Goal: Task Accomplishment & Management: Manage account settings

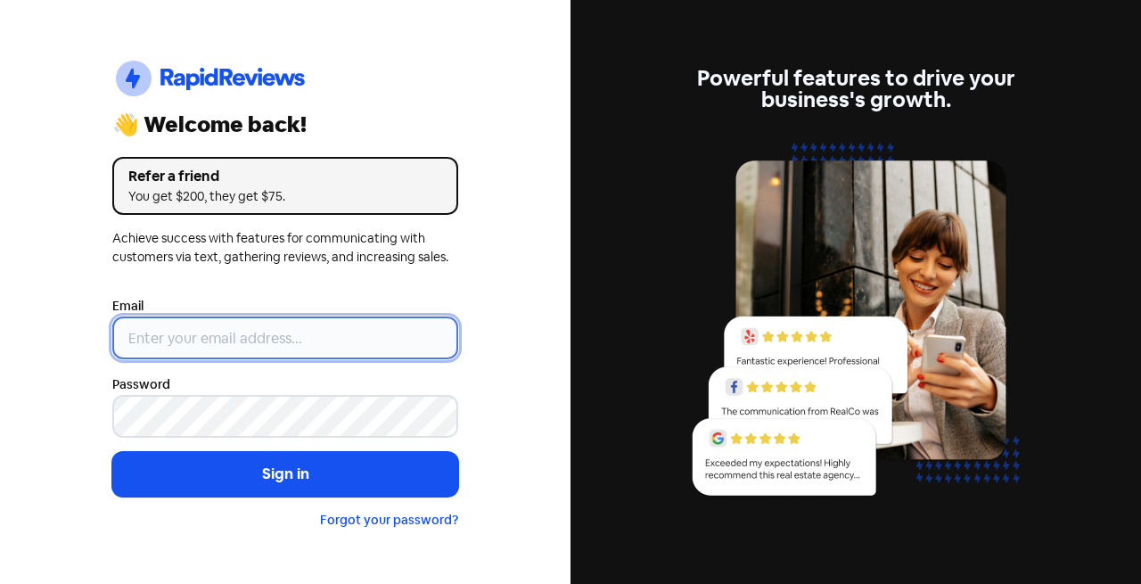
click at [213, 329] on input "email" at bounding box center [285, 337] width 346 height 43
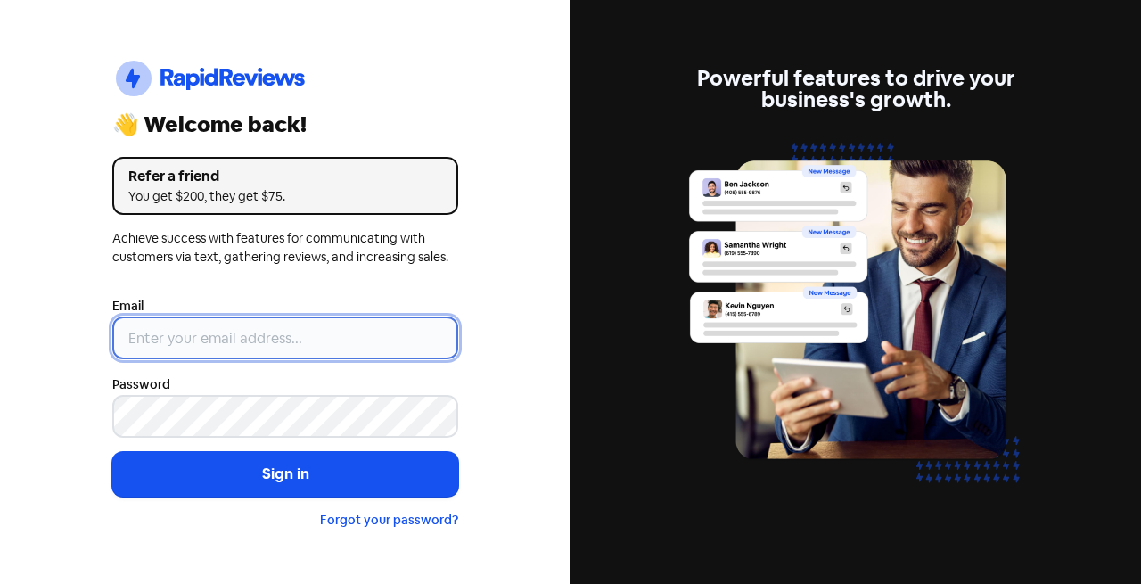
type input "[EMAIL_ADDRESS][DOMAIN_NAME]"
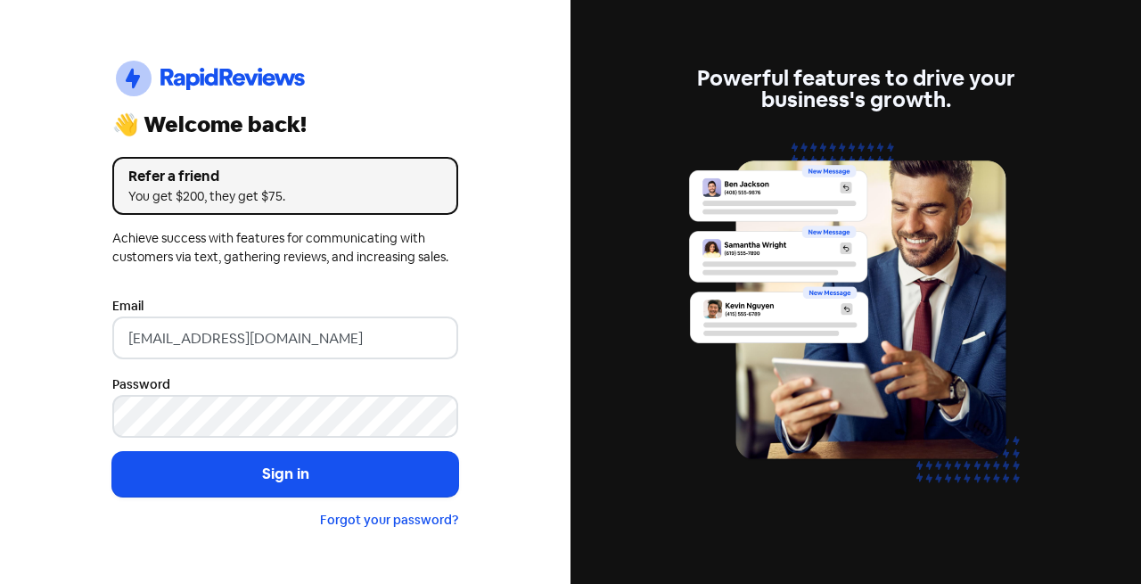
click at [388, 477] on button "Sign in" at bounding box center [285, 474] width 346 height 45
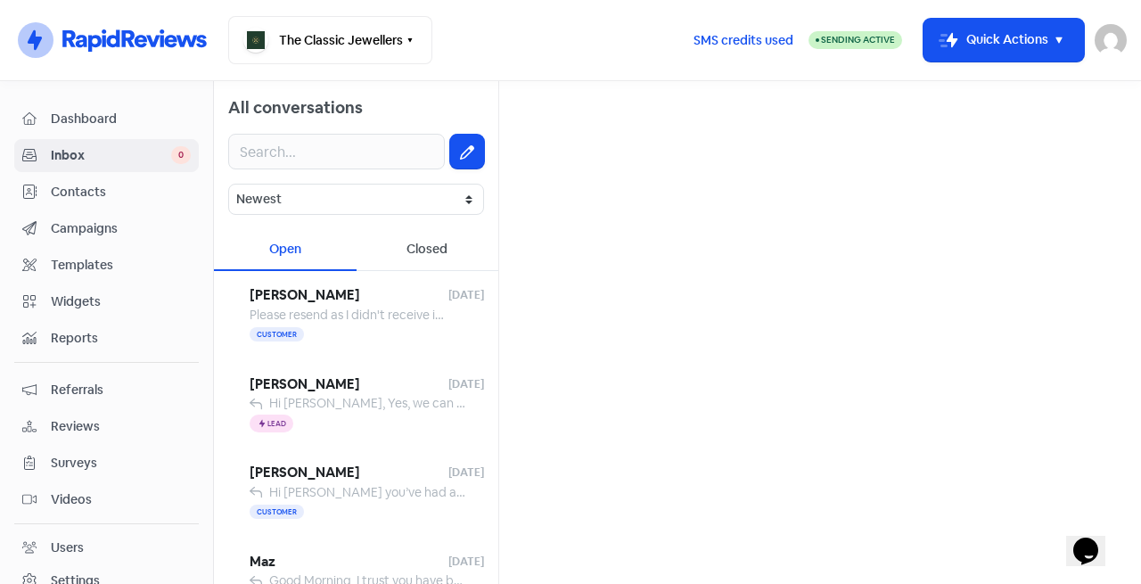
drag, startPoint x: 103, startPoint y: 189, endPoint x: 152, endPoint y: 170, distance: 52.5
click at [103, 189] on span "Contacts" at bounding box center [121, 192] width 140 height 19
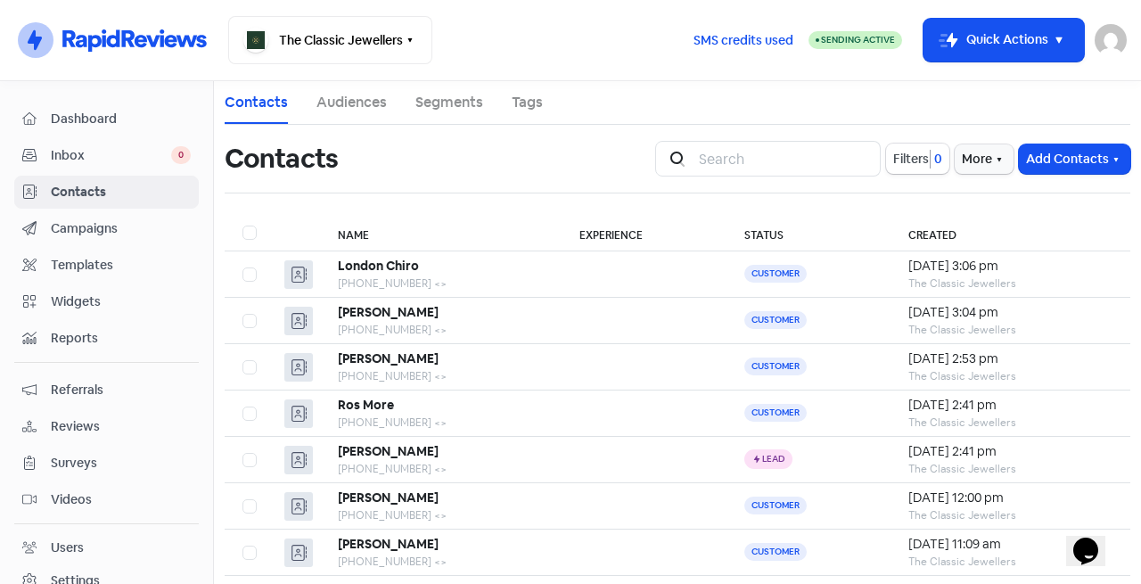
click at [1047, 163] on button "Add Contacts" at bounding box center [1074, 158] width 111 height 29
click at [1032, 196] on button "Add a contact" at bounding box center [1026, 198] width 208 height 36
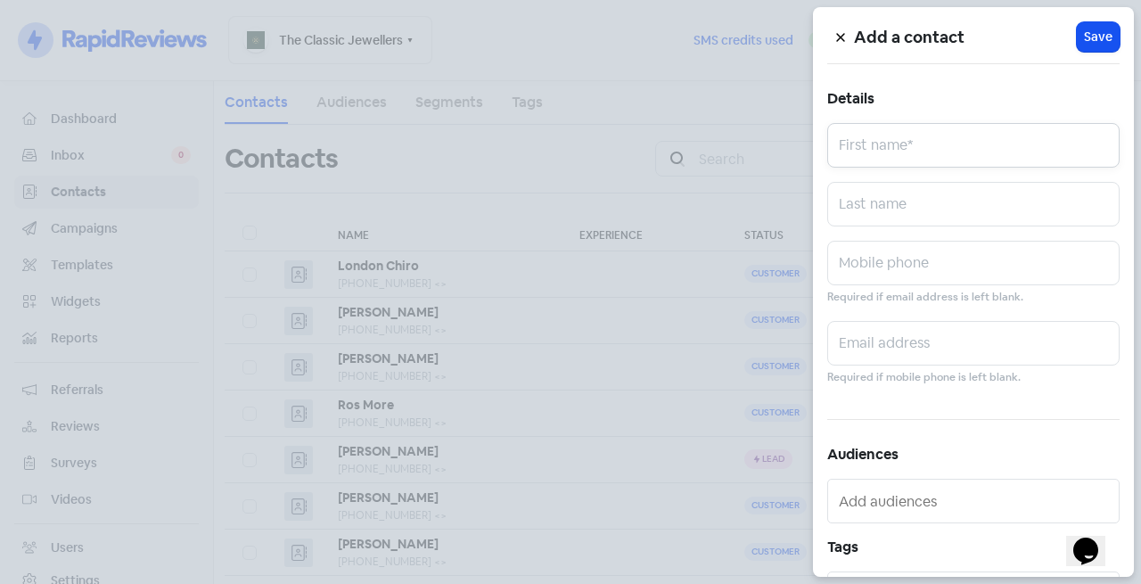
click at [958, 137] on input "text" at bounding box center [973, 145] width 292 height 45
click at [916, 127] on input "text" at bounding box center [973, 145] width 292 height 45
click at [917, 140] on input "text" at bounding box center [973, 145] width 292 height 45
drag, startPoint x: 939, startPoint y: 240, endPoint x: 940, endPoint y: 265, distance: 25.0
click at [939, 261] on div "Add a contact Icon For Loading Save Details First name* Last name Mobile phone …" at bounding box center [973, 291] width 321 height 569
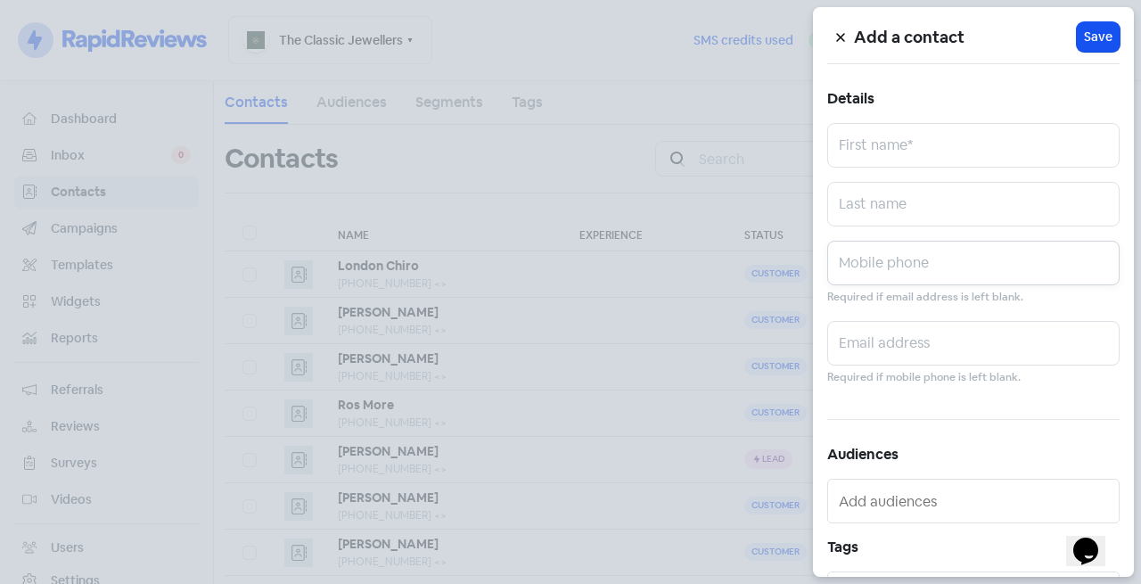
click at [940, 265] on input "text" at bounding box center [973, 263] width 292 height 45
click at [847, 265] on input "text" at bounding box center [973, 263] width 292 height 45
click at [915, 265] on input "text" at bounding box center [973, 263] width 292 height 45
click at [856, 267] on input "0428890240" at bounding box center [973, 263] width 292 height 45
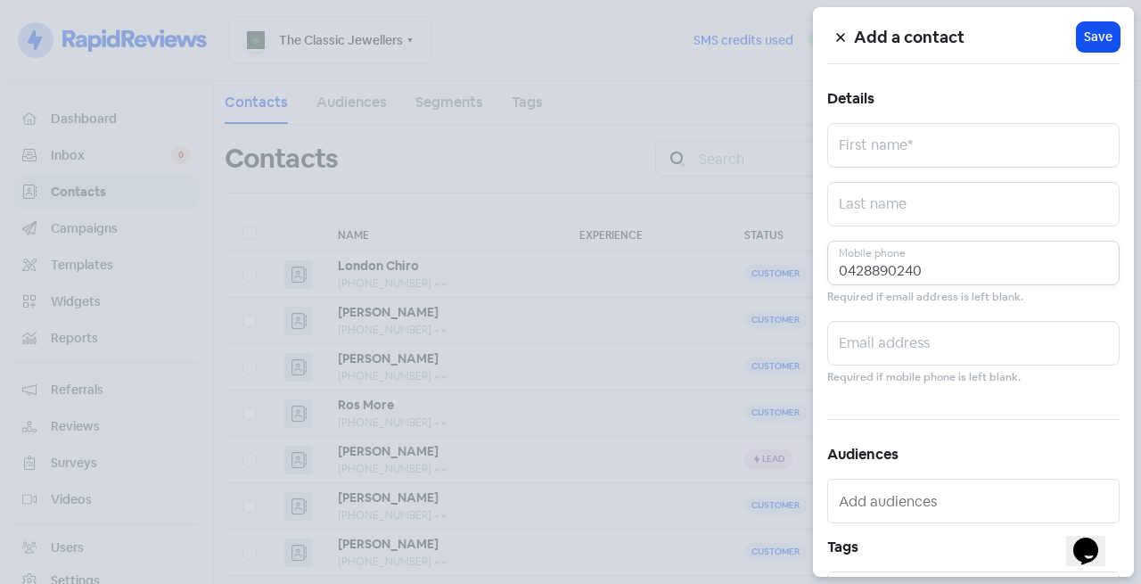
click at [862, 267] on input "0428890240" at bounding box center [973, 263] width 292 height 45
click at [874, 266] on input "0428890240" at bounding box center [973, 263] width 292 height 45
click at [873, 270] on input "0428890240" at bounding box center [973, 263] width 292 height 45
click at [882, 269] on input "0428890240" at bounding box center [973, 263] width 292 height 45
click at [894, 266] on input "0428890240" at bounding box center [973, 263] width 292 height 45
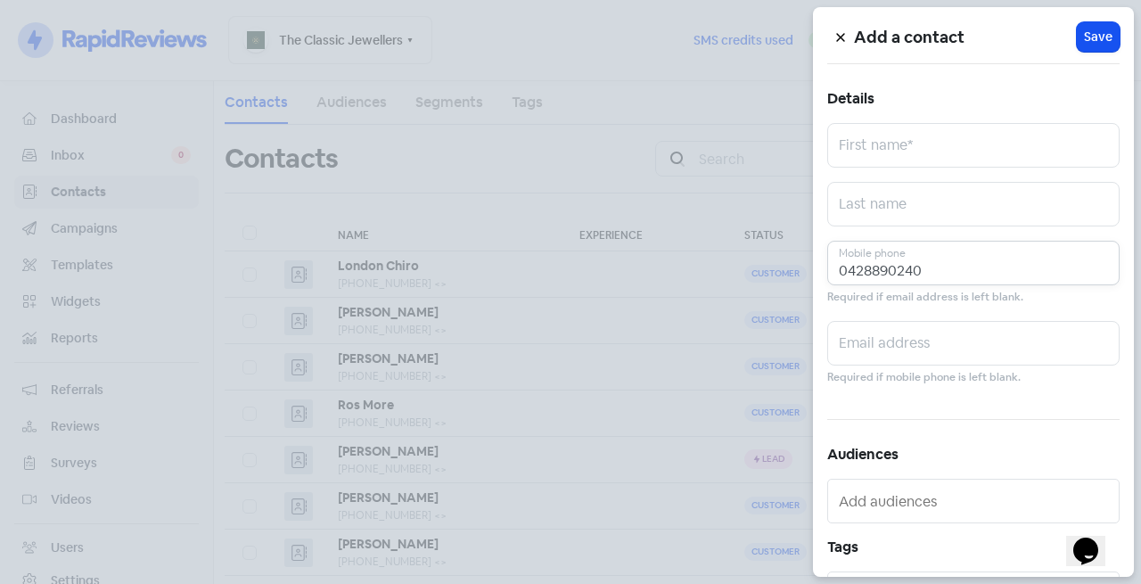
click at [905, 266] on input "0428890240" at bounding box center [973, 263] width 292 height 45
click at [919, 265] on input "0428890240" at bounding box center [973, 263] width 292 height 45
type input "0428890240"
click at [927, 136] on input "text" at bounding box center [973, 145] width 292 height 45
drag, startPoint x: 953, startPoint y: 148, endPoint x: 877, endPoint y: 153, distance: 75.9
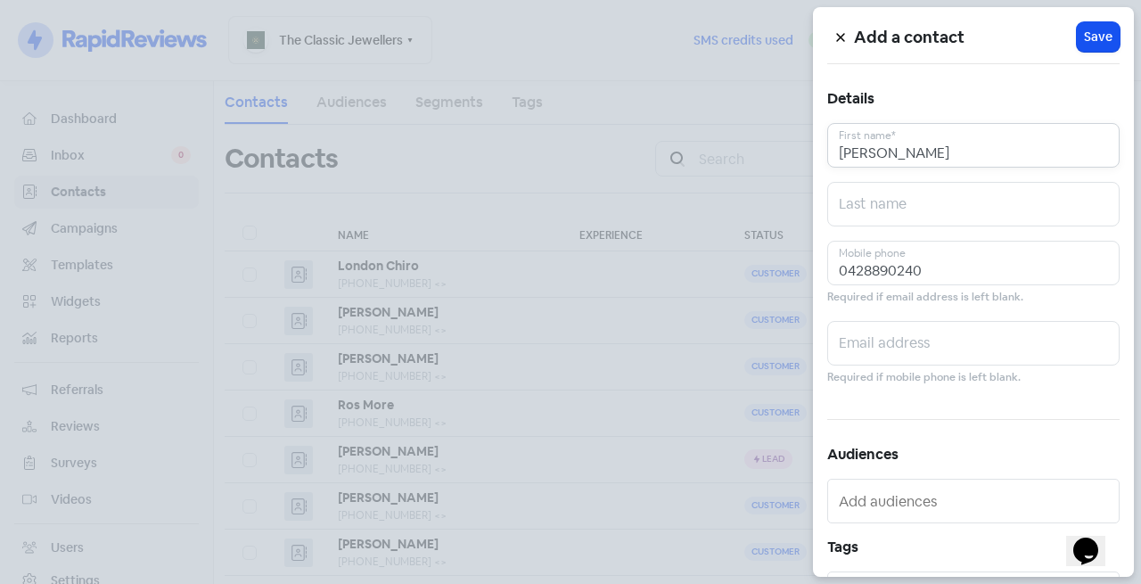
click at [877, 153] on input "John Mitchell" at bounding box center [973, 145] width 292 height 45
type input "John"
click at [910, 189] on input "text" at bounding box center [973, 204] width 292 height 45
click at [930, 228] on div "Add a contact Icon For Loading Save Details John First name* Last name 04288902…" at bounding box center [973, 291] width 321 height 569
click at [914, 202] on input "text" at bounding box center [973, 204] width 292 height 45
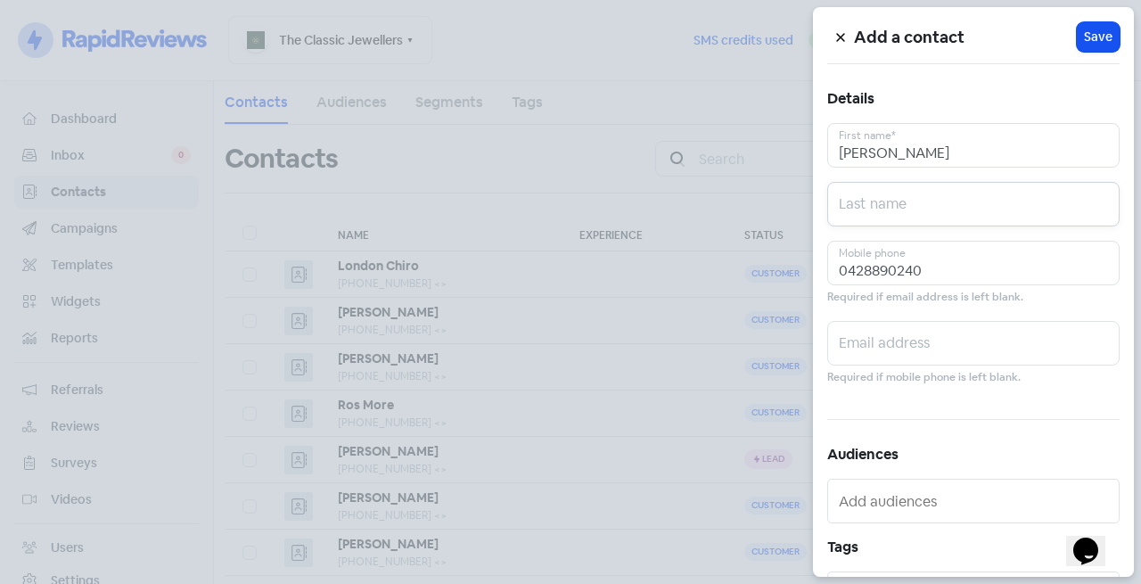
paste input "Mitchell"
type input "Mitchell"
click at [1103, 31] on button "Icon For Loading Save" at bounding box center [1098, 36] width 43 height 29
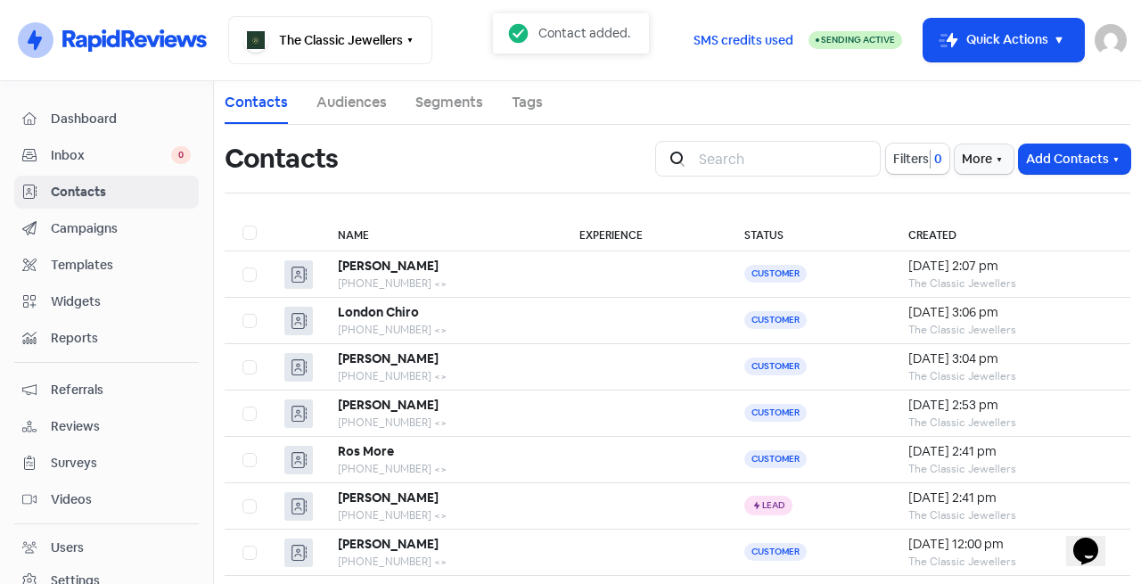
click at [496, 260] on div "John Mitchell" at bounding box center [441, 266] width 206 height 19
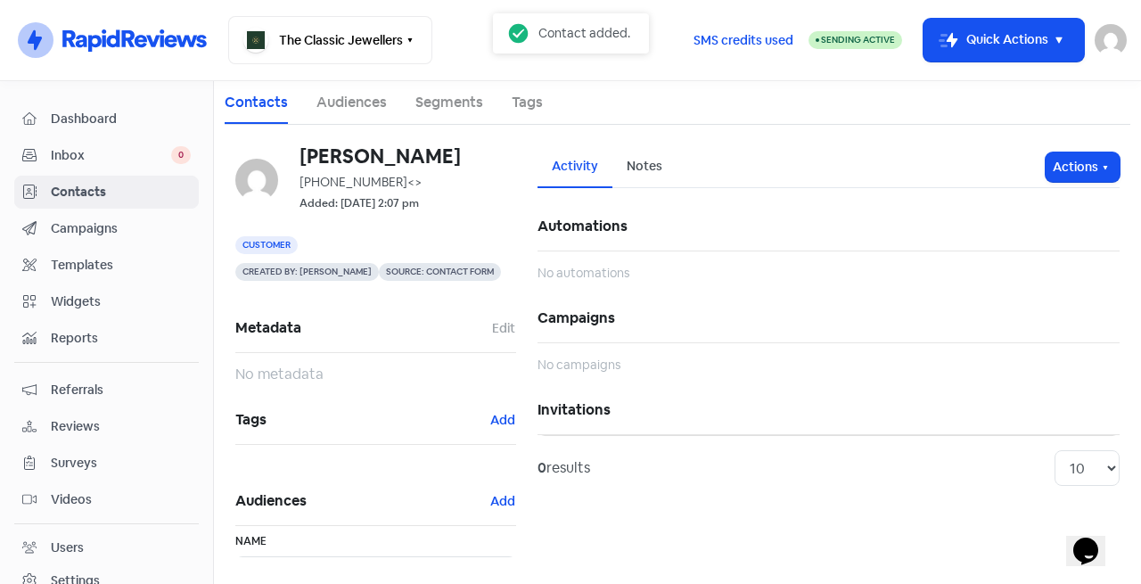
scroll to position [118, 0]
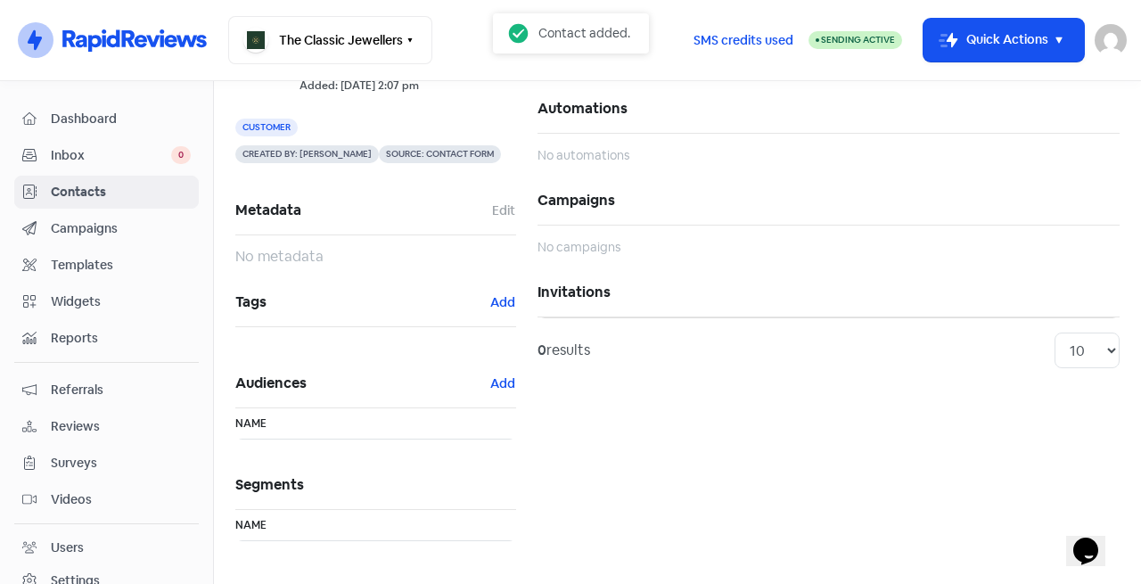
click at [504, 297] on button "Add" at bounding box center [502, 302] width 27 height 20
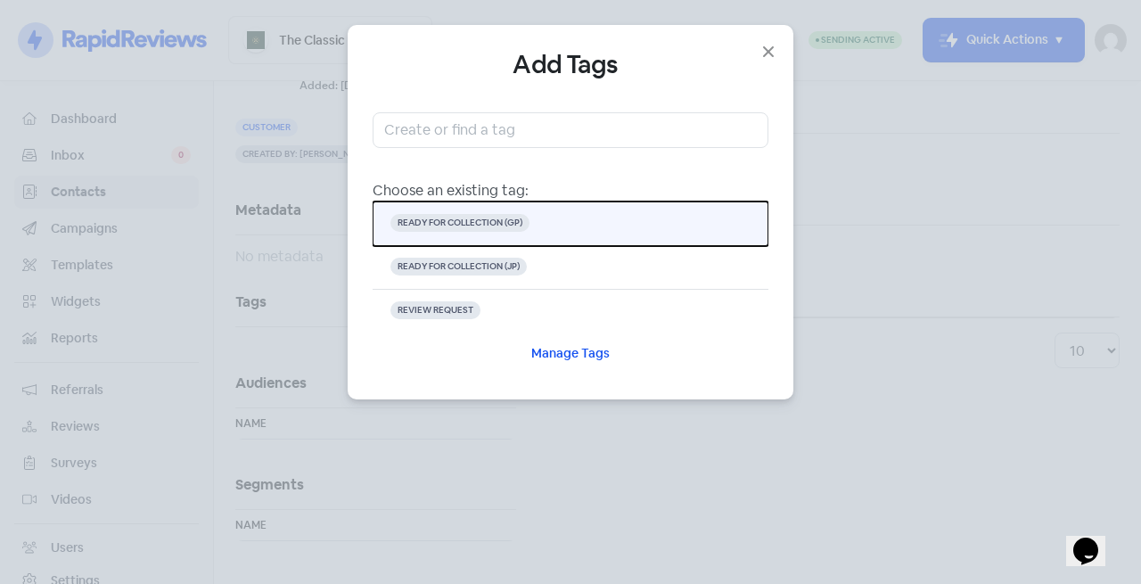
click at [592, 227] on button "READY FOR COLLECTION (GP)" at bounding box center [571, 223] width 396 height 45
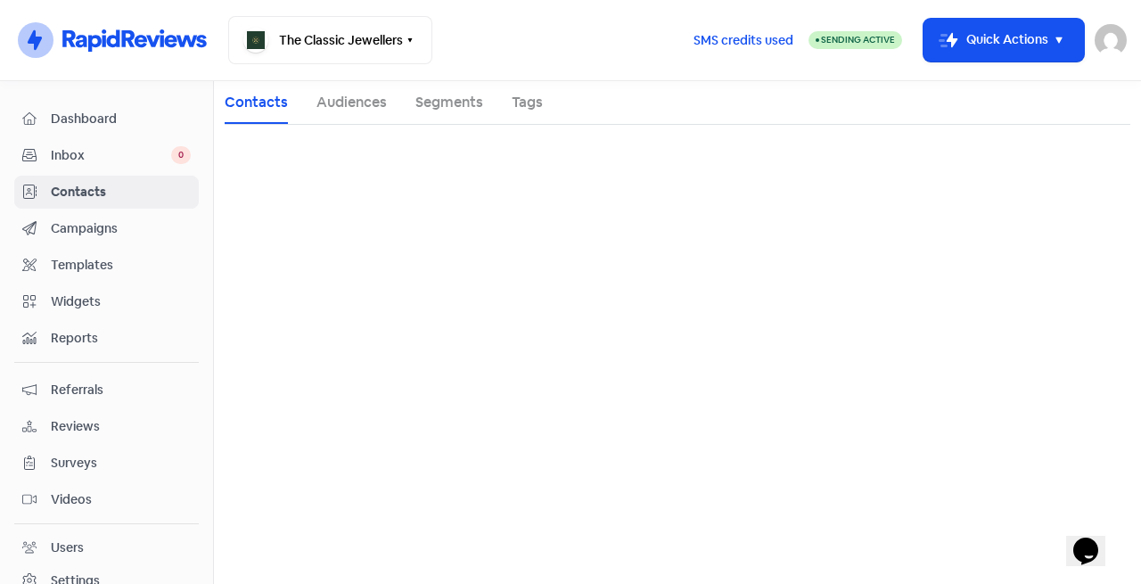
scroll to position [0, 0]
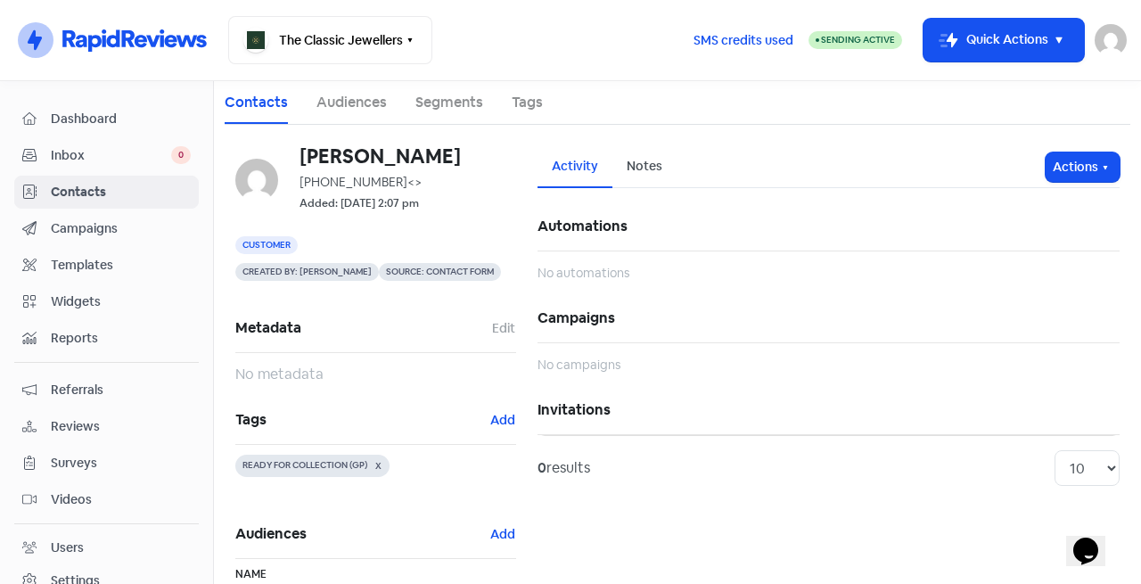
click at [115, 149] on span "Inbox" at bounding box center [111, 155] width 120 height 19
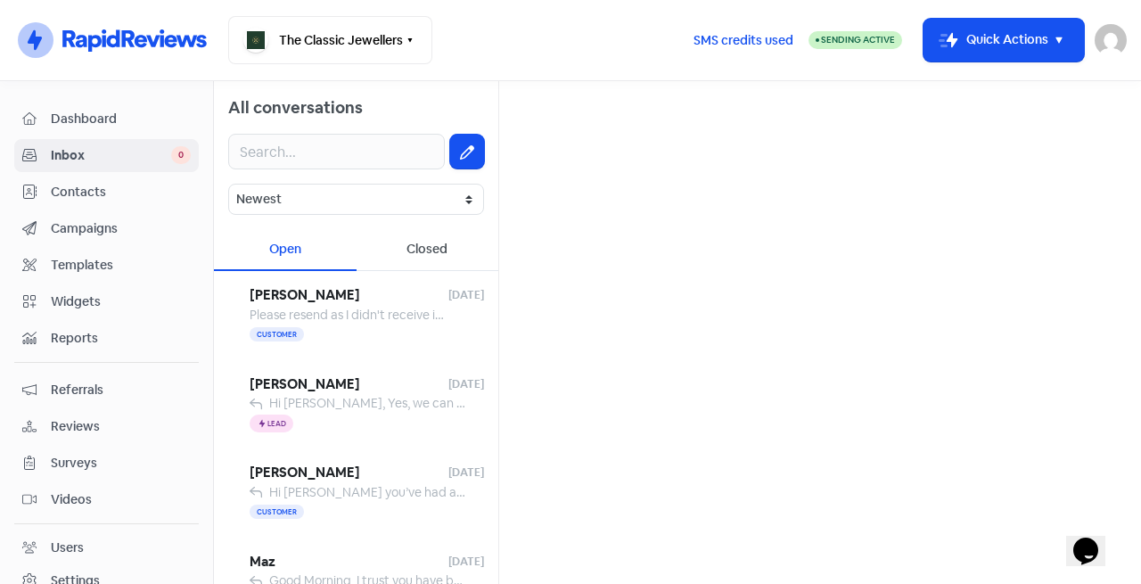
click at [460, 149] on icon at bounding box center [467, 152] width 14 height 14
click at [610, 127] on input "text" at bounding box center [819, 113] width 613 height 36
type input "kim vy le"
click at [633, 183] on div "+61431749740 -" at bounding box center [819, 192] width 583 height 21
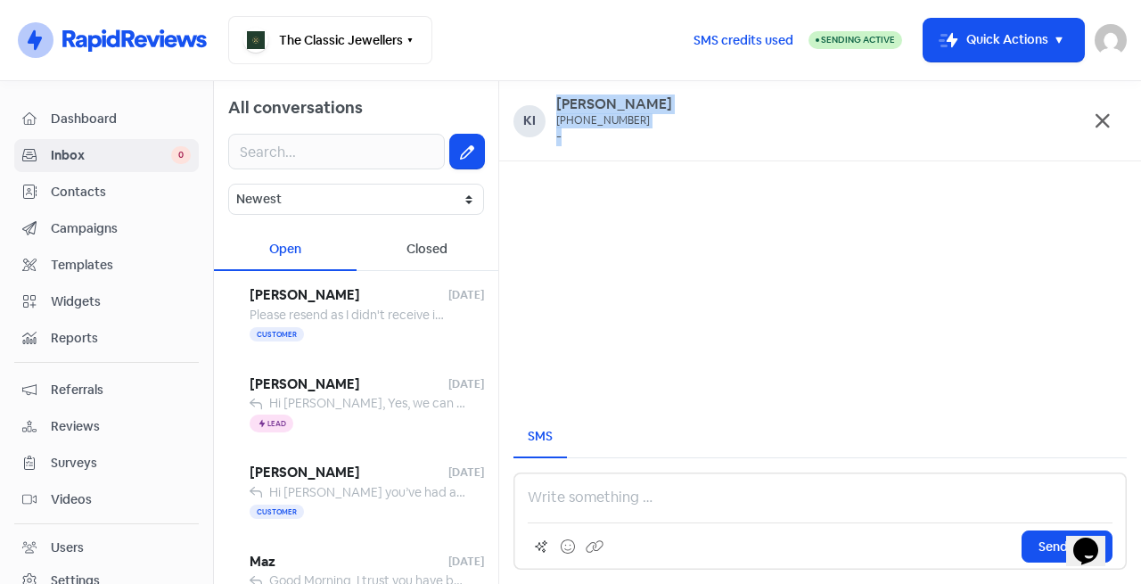
drag, startPoint x: 637, startPoint y: 115, endPoint x: 542, endPoint y: 115, distance: 95.4
click at [544, 115] on div "Ki Kim Vy Le +61431749740 -" at bounding box center [819, 120] width 613 height 51
click at [81, 201] on div "Contacts" at bounding box center [106, 192] width 168 height 20
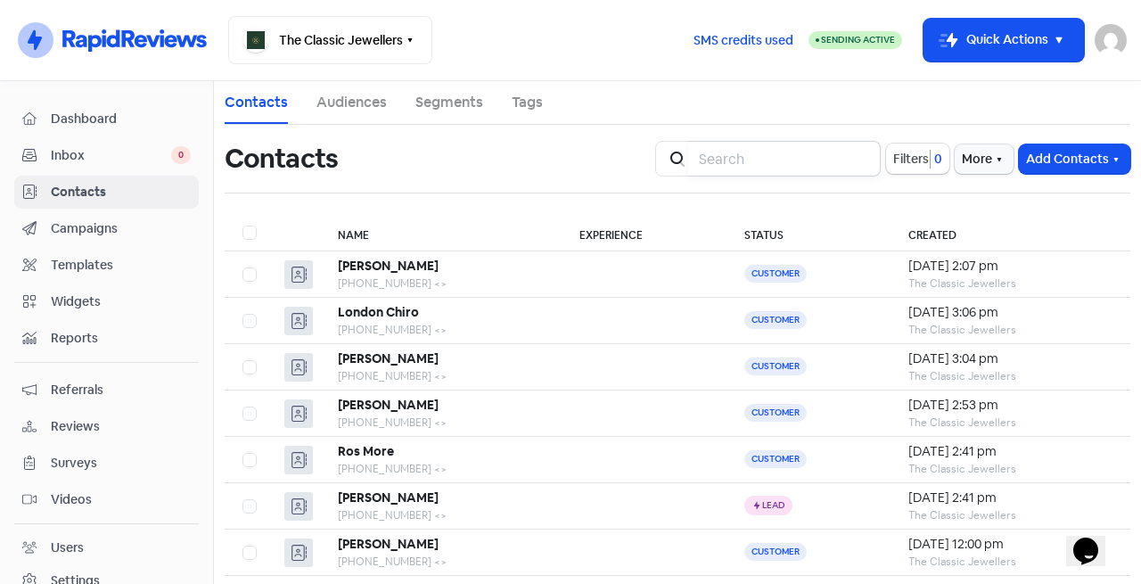
click at [766, 167] on input "search" at bounding box center [784, 159] width 193 height 36
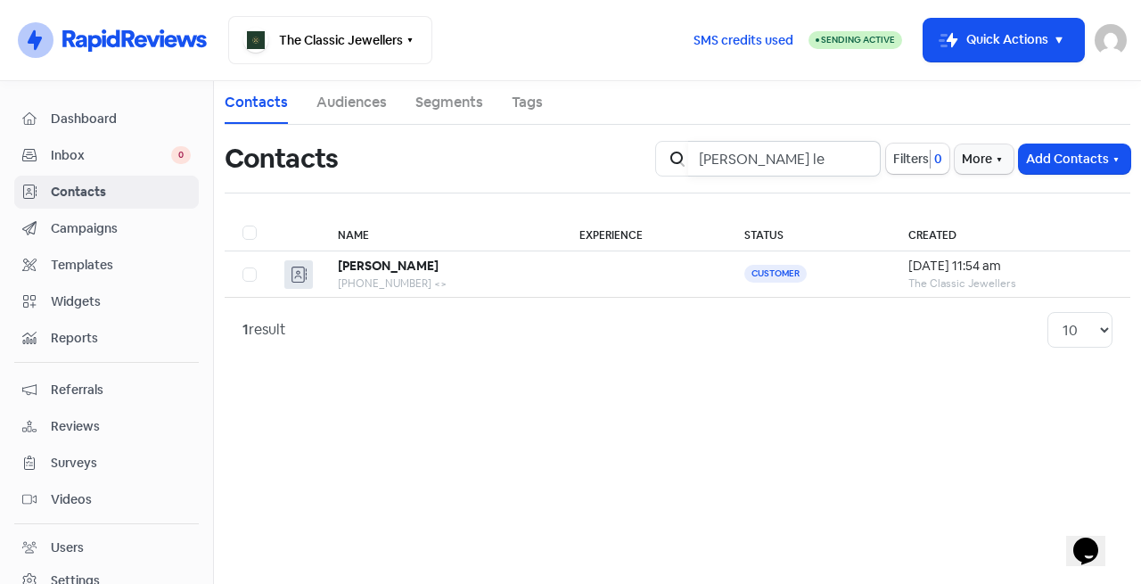
type input "kim vy le"
click at [435, 282] on div "+61431749740 <>" at bounding box center [441, 283] width 206 height 16
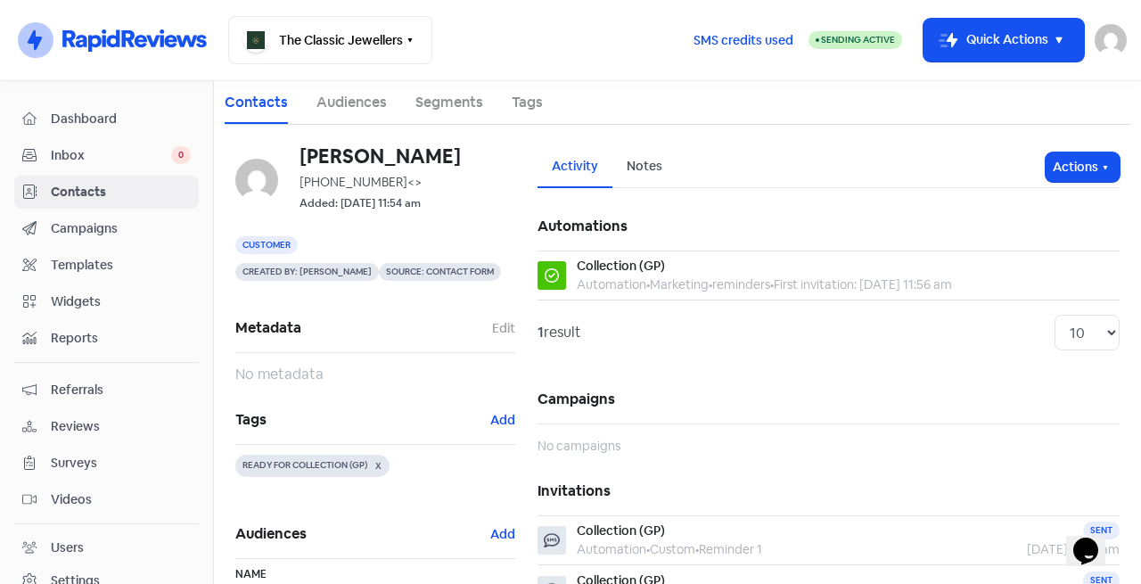
click at [483, 414] on span "Tags" at bounding box center [362, 419] width 254 height 27
click at [494, 414] on button "Add" at bounding box center [502, 420] width 27 height 20
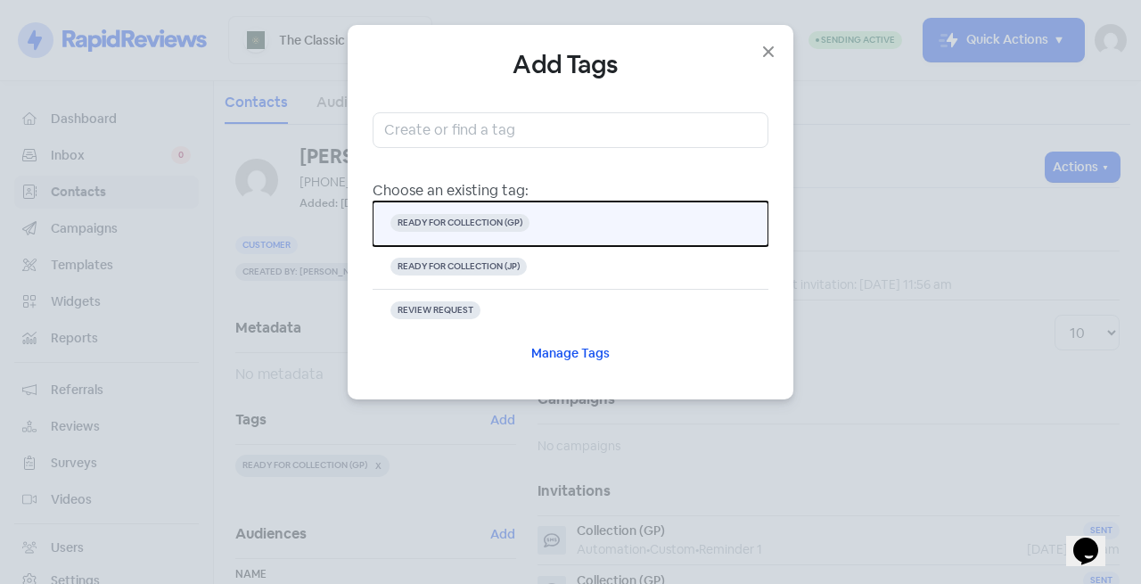
click at [563, 225] on button "READY FOR COLLECTION (GP)" at bounding box center [571, 223] width 396 height 45
